Goal: Check status: Check status

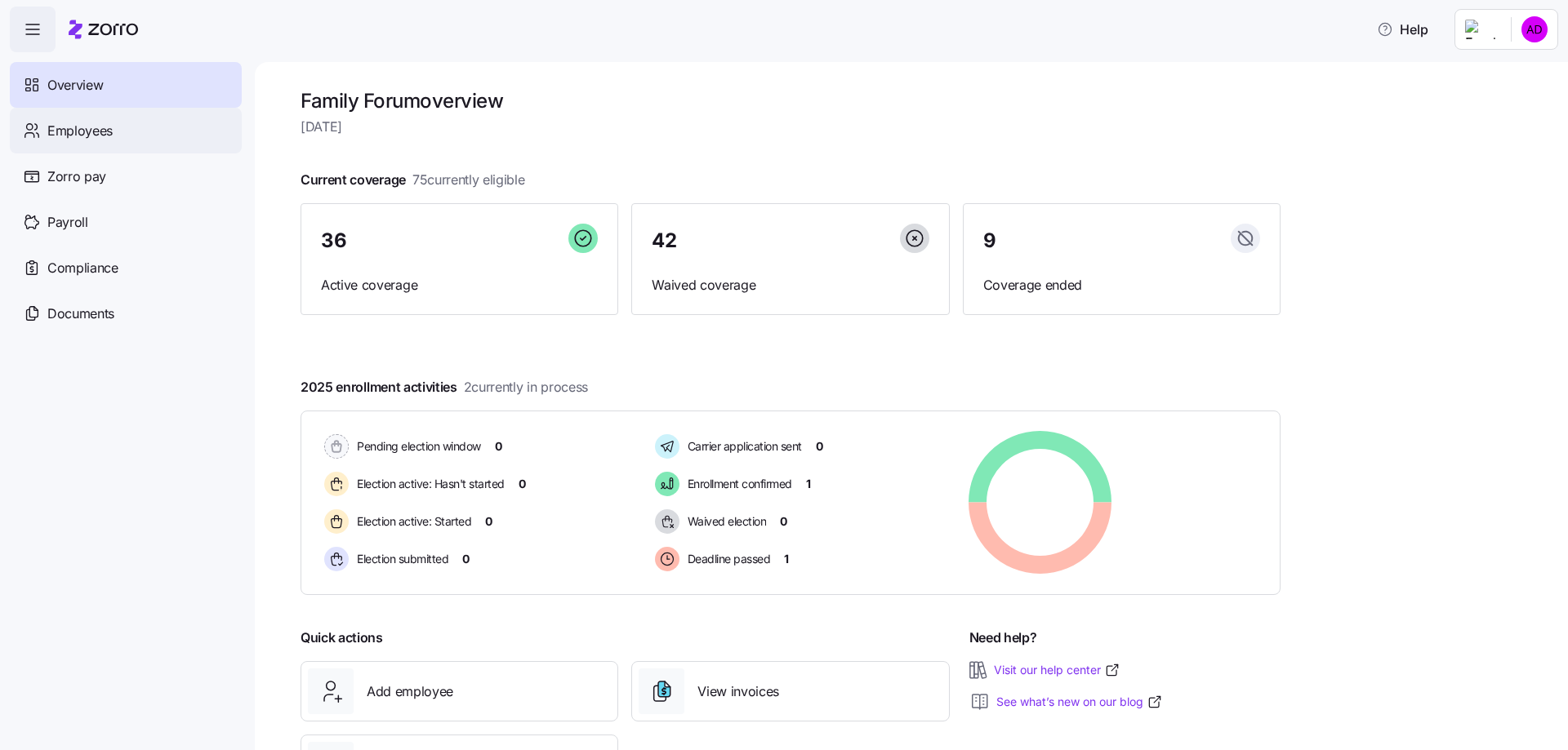
click at [82, 131] on span "Employees" at bounding box center [79, 130] width 65 height 21
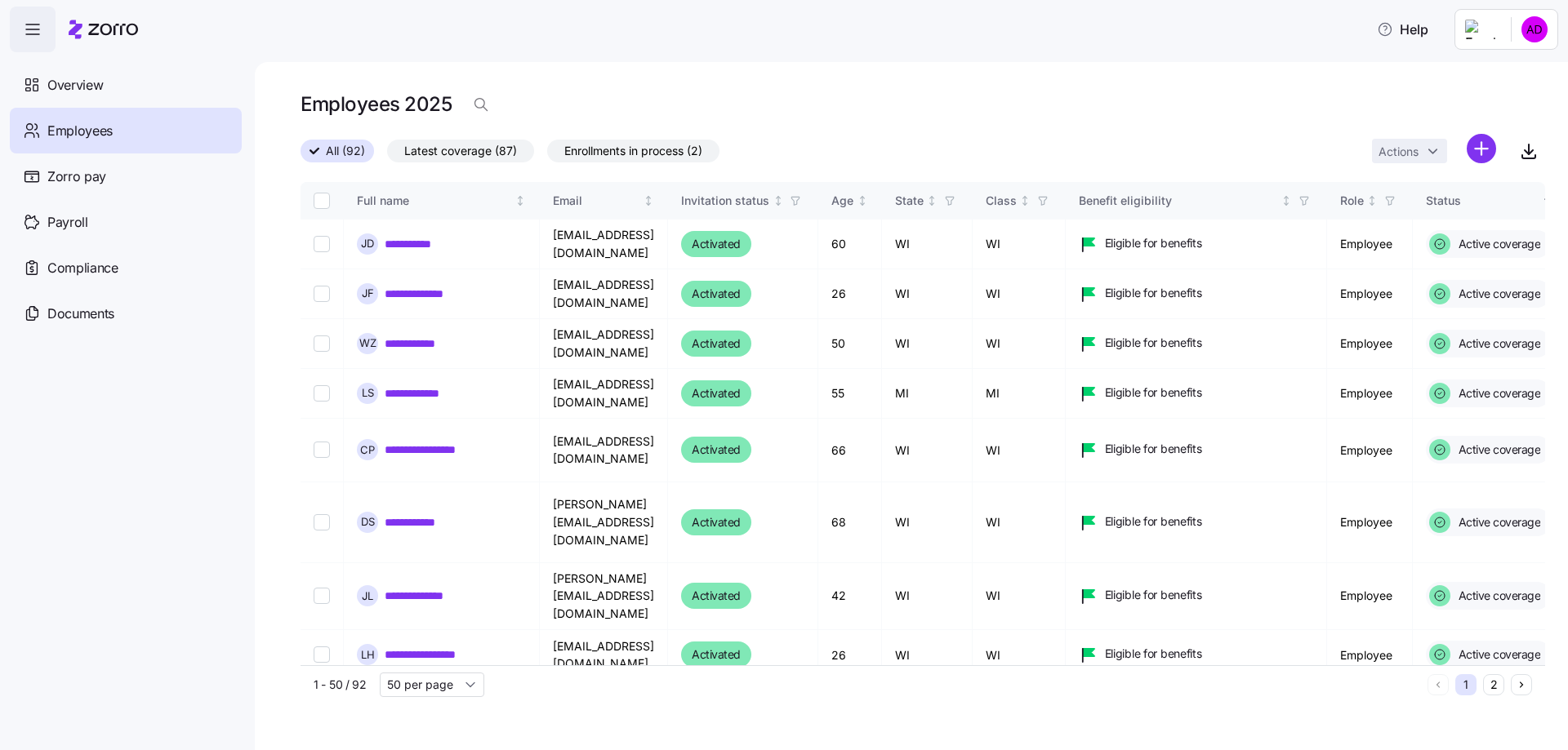
click at [640, 148] on span "Enrollments in process (2)" at bounding box center [633, 151] width 138 height 21
click at [547, 155] on input "Enrollments in process (2)" at bounding box center [547, 155] width 0 height 0
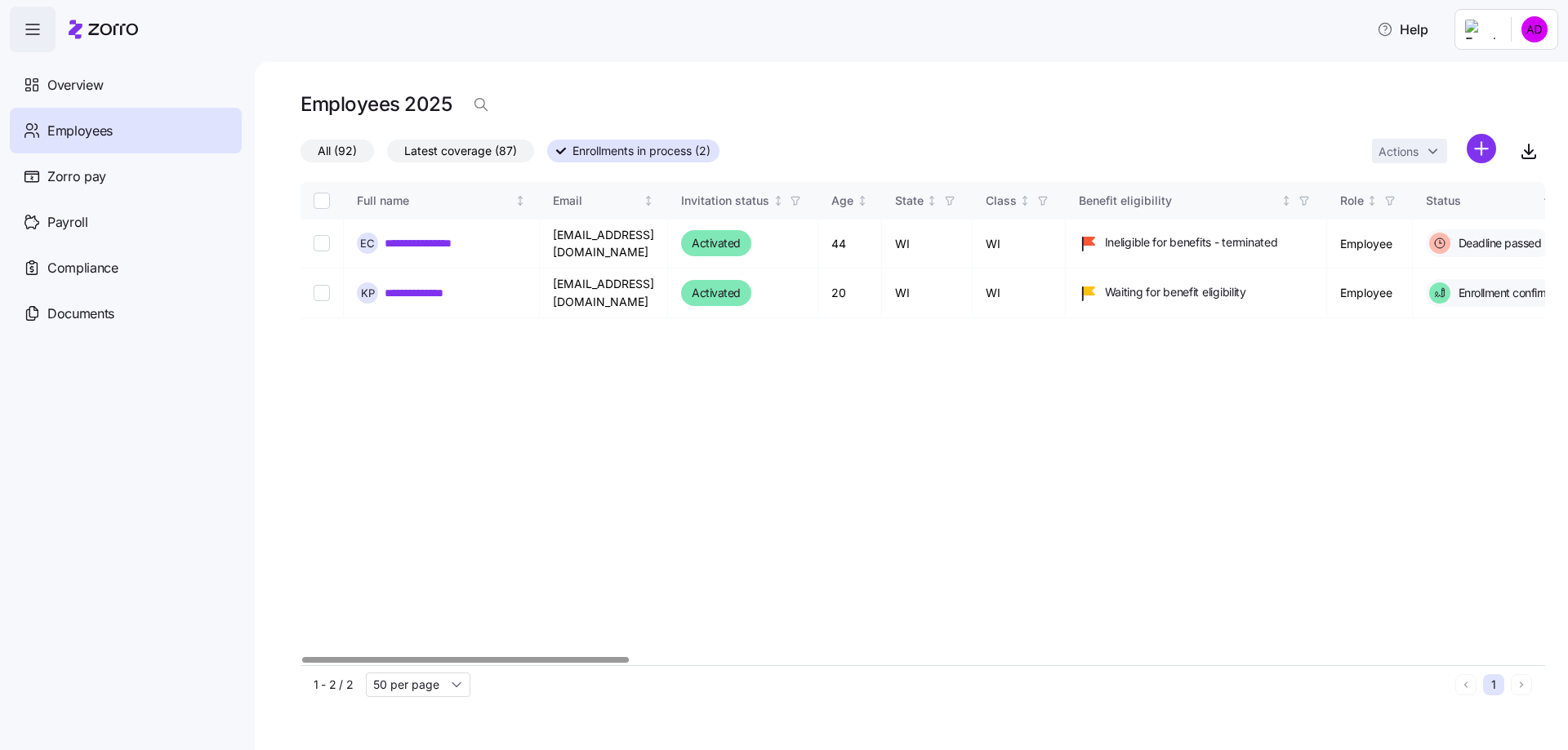
click at [429, 662] on div at bounding box center [465, 660] width 327 height 6
click at [434, 288] on link "**********" at bounding box center [421, 293] width 73 height 17
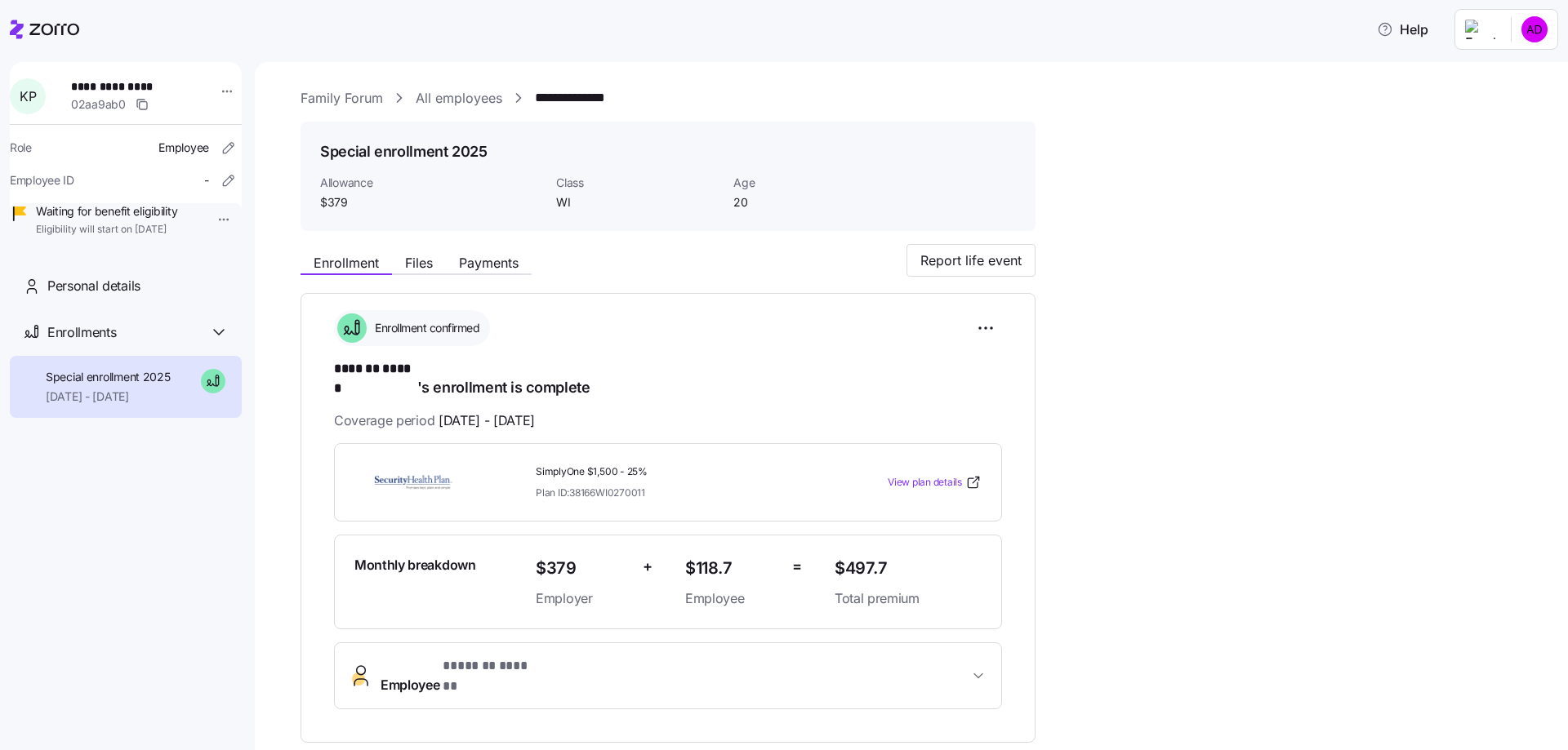
scroll to position [82, 0]
